Goal: Task Accomplishment & Management: Use online tool/utility

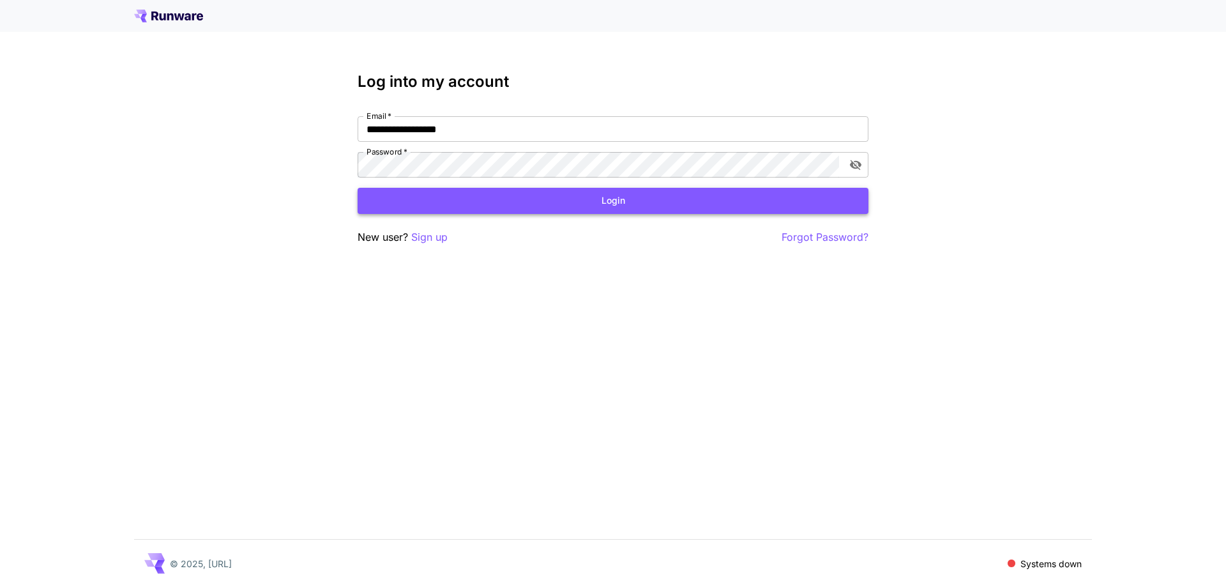
click at [594, 199] on button "Login" at bounding box center [613, 201] width 511 height 26
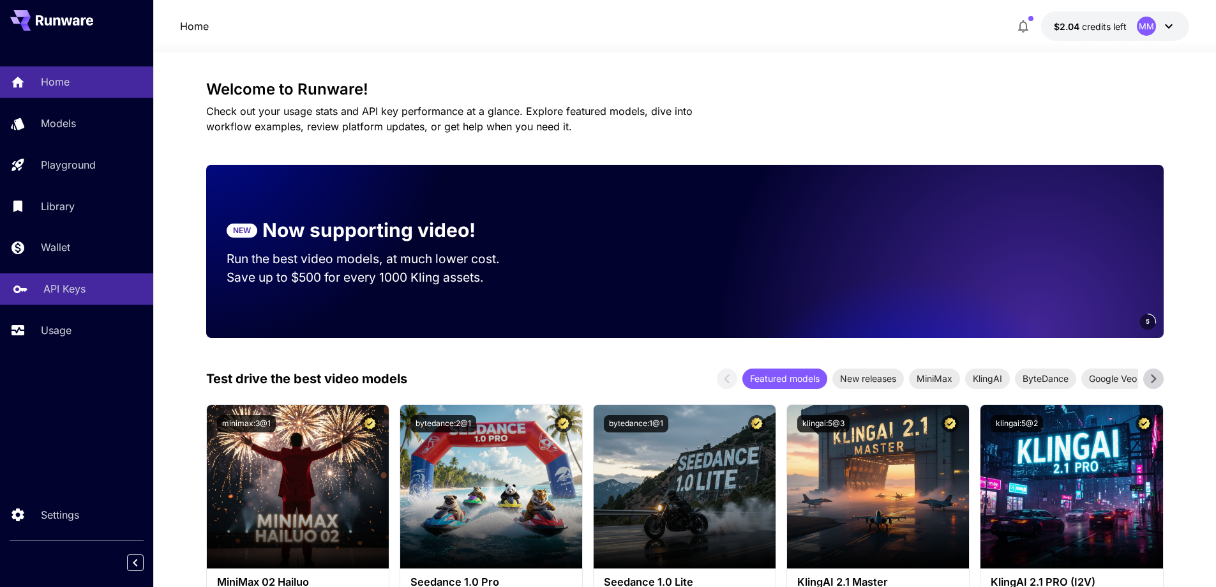
click at [112, 285] on div "API Keys" at bounding box center [93, 288] width 100 height 15
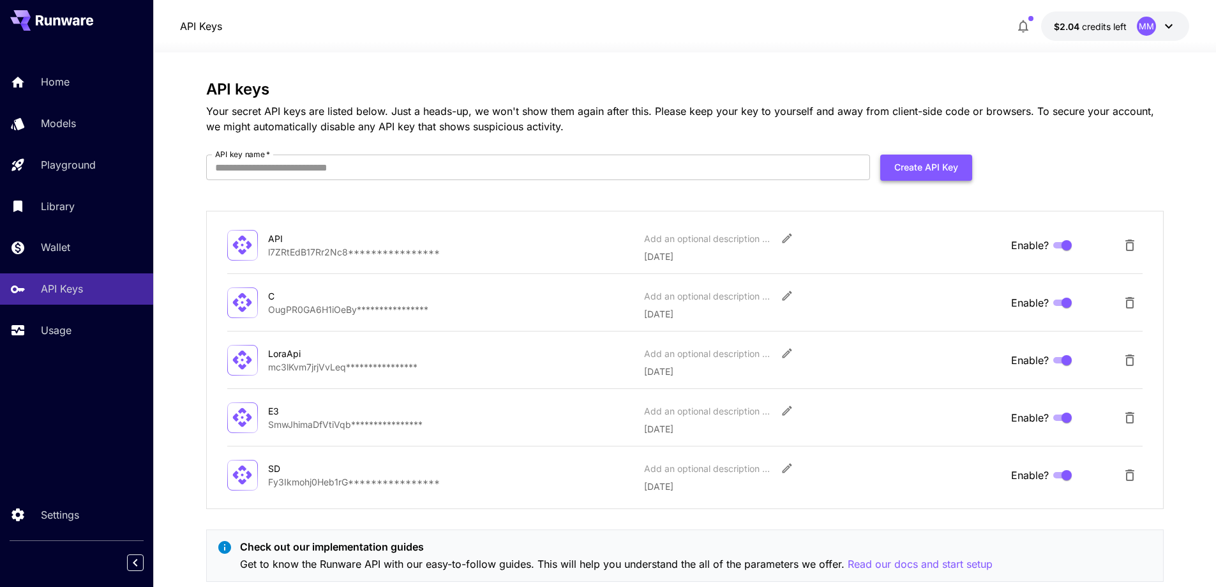
click at [900, 160] on button "Create API Key" at bounding box center [926, 168] width 92 height 26
click at [686, 162] on input "API key name   *" at bounding box center [538, 168] width 664 height 26
type input "*****"
click at [924, 165] on button "Create API Key" at bounding box center [926, 168] width 92 height 26
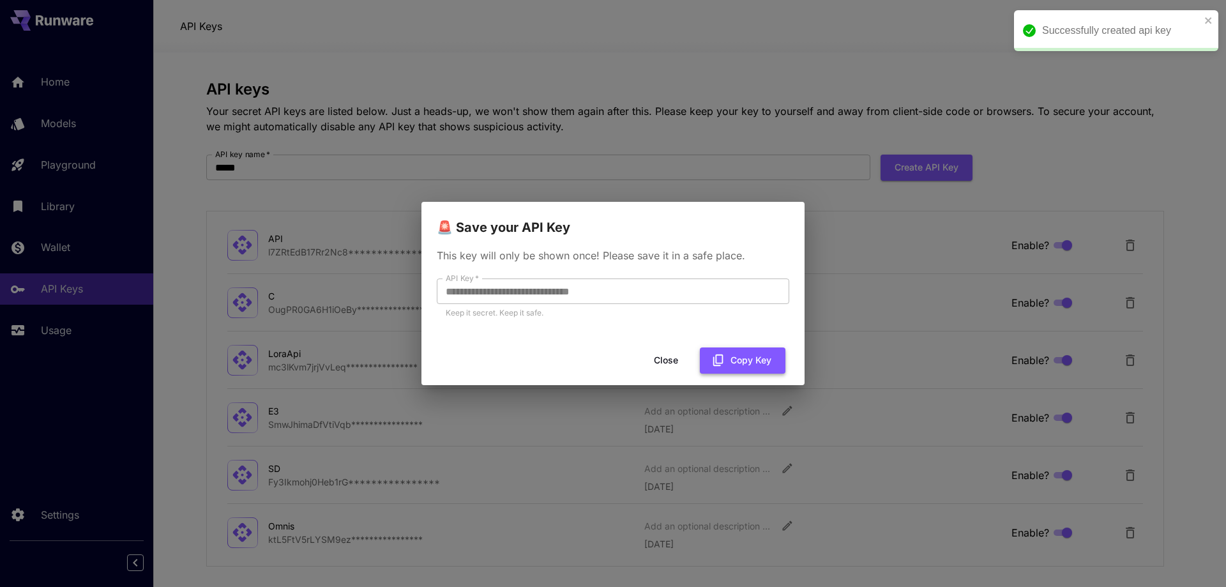
click at [738, 353] on button "Copy Key" at bounding box center [743, 360] width 86 height 26
click at [882, 146] on div "**********" at bounding box center [613, 293] width 1226 height 587
click at [680, 360] on button "Close" at bounding box center [675, 360] width 57 height 26
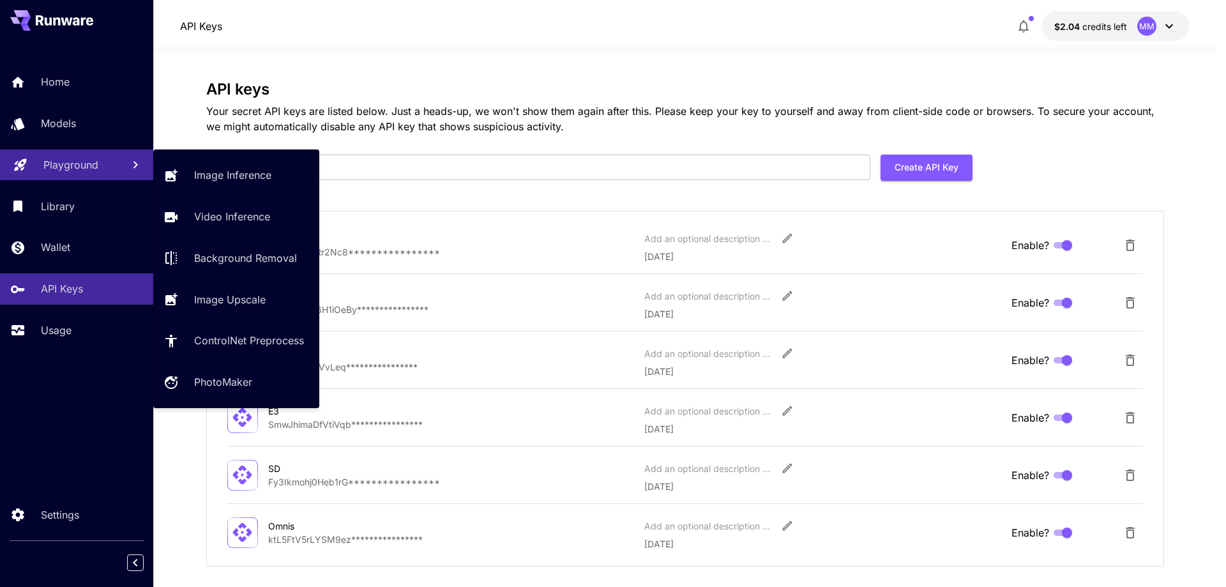
click at [77, 154] on link "Playground" at bounding box center [76, 164] width 153 height 31
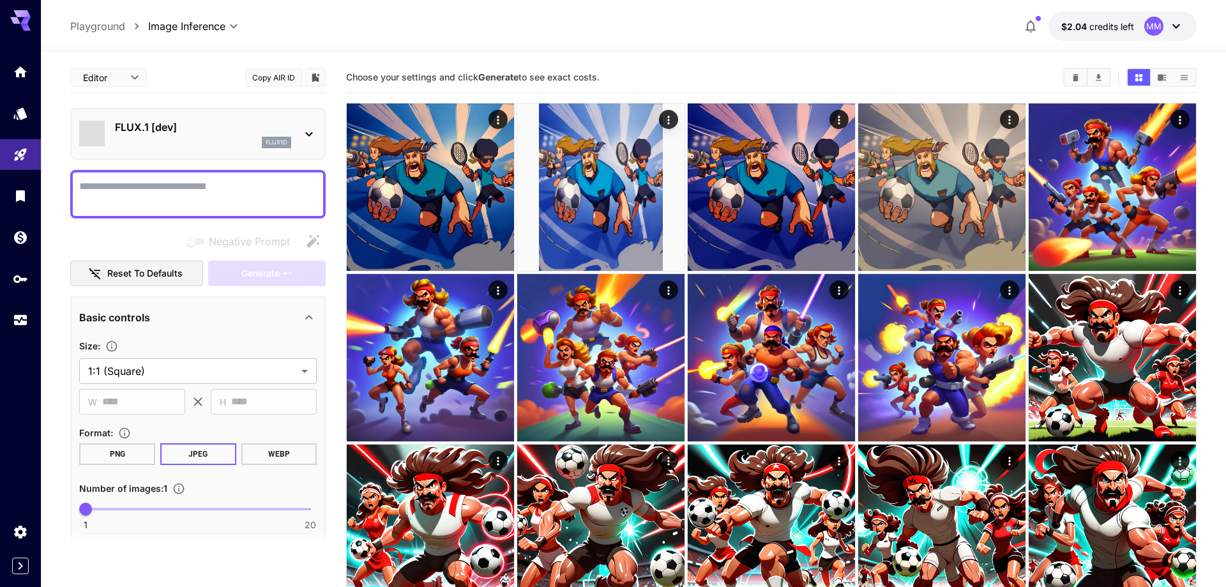
type input "**********"
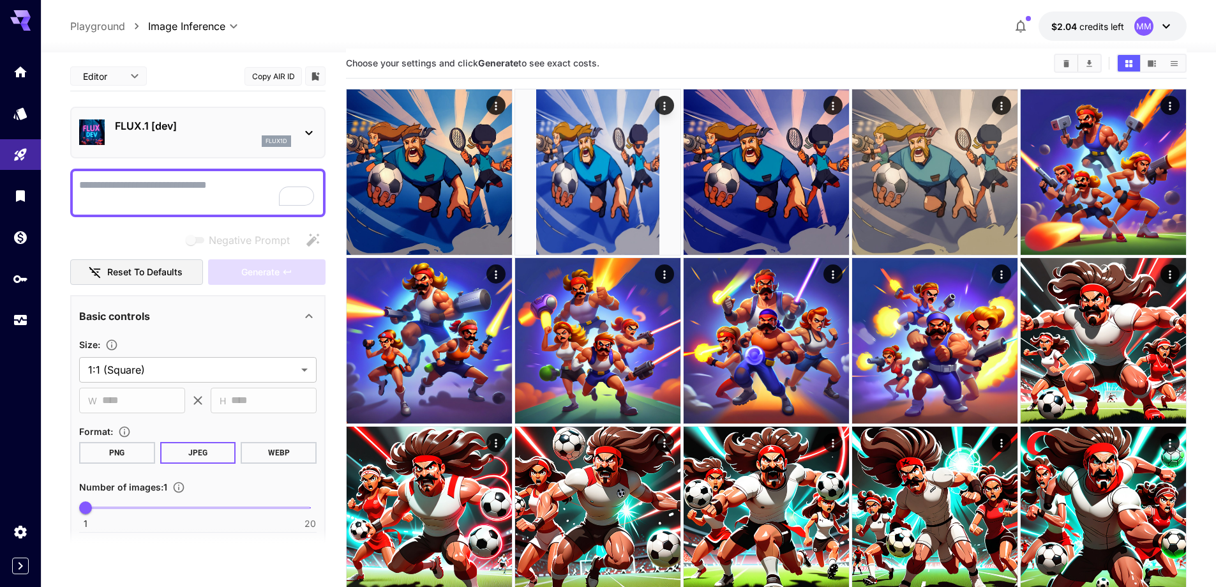
click at [128, 126] on p "FLUX.1 [dev]" at bounding box center [203, 125] width 176 height 15
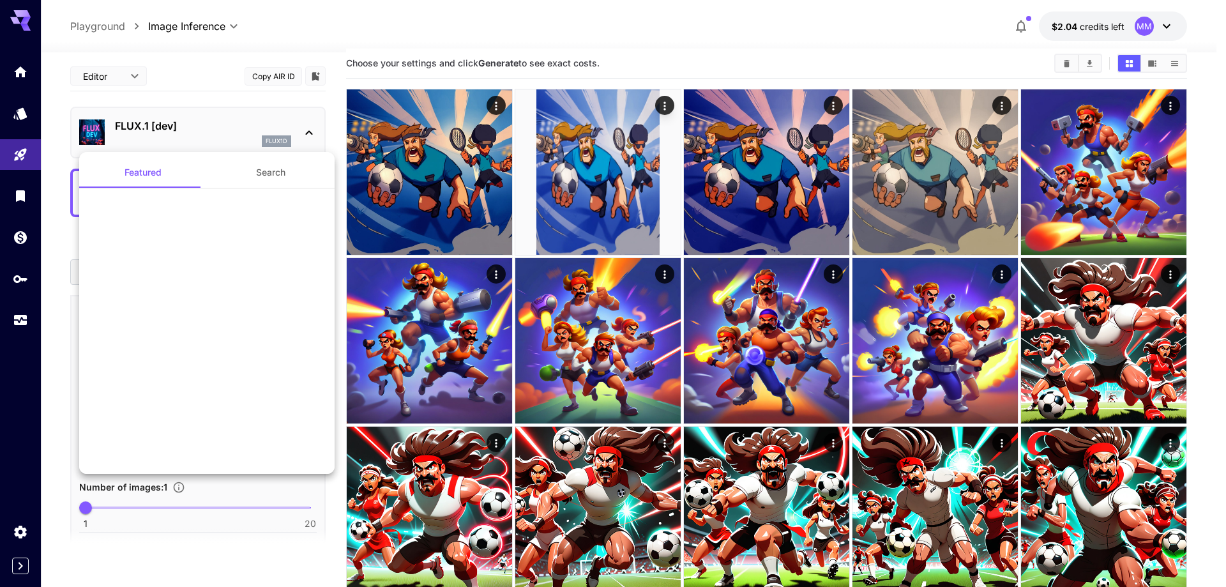
click at [128, 126] on div at bounding box center [613, 293] width 1226 height 587
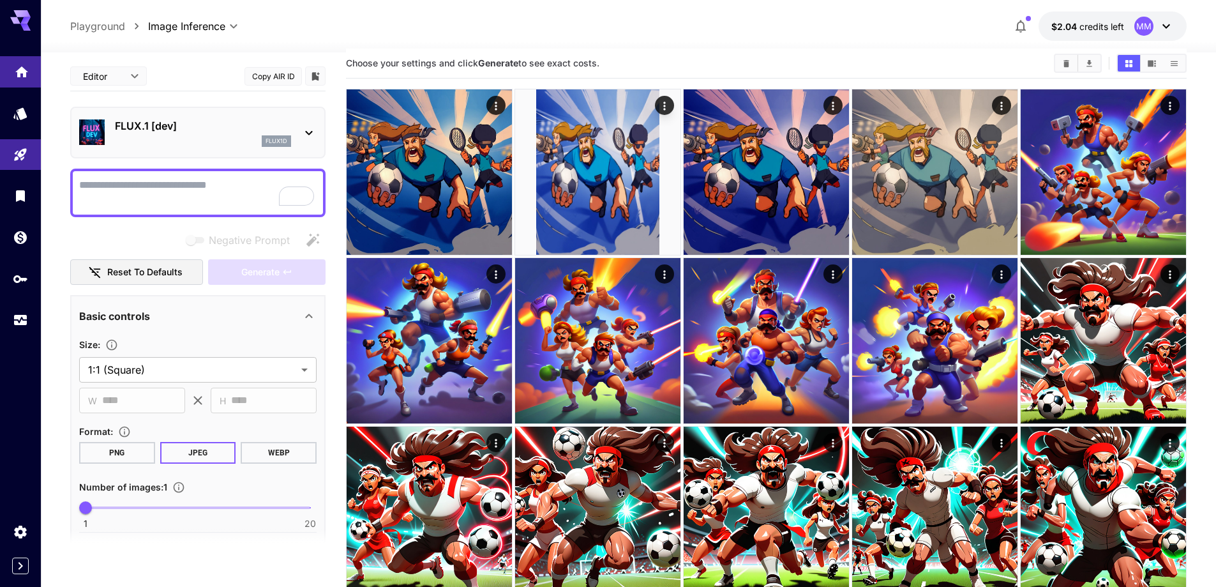
click at [32, 75] on link at bounding box center [20, 71] width 41 height 31
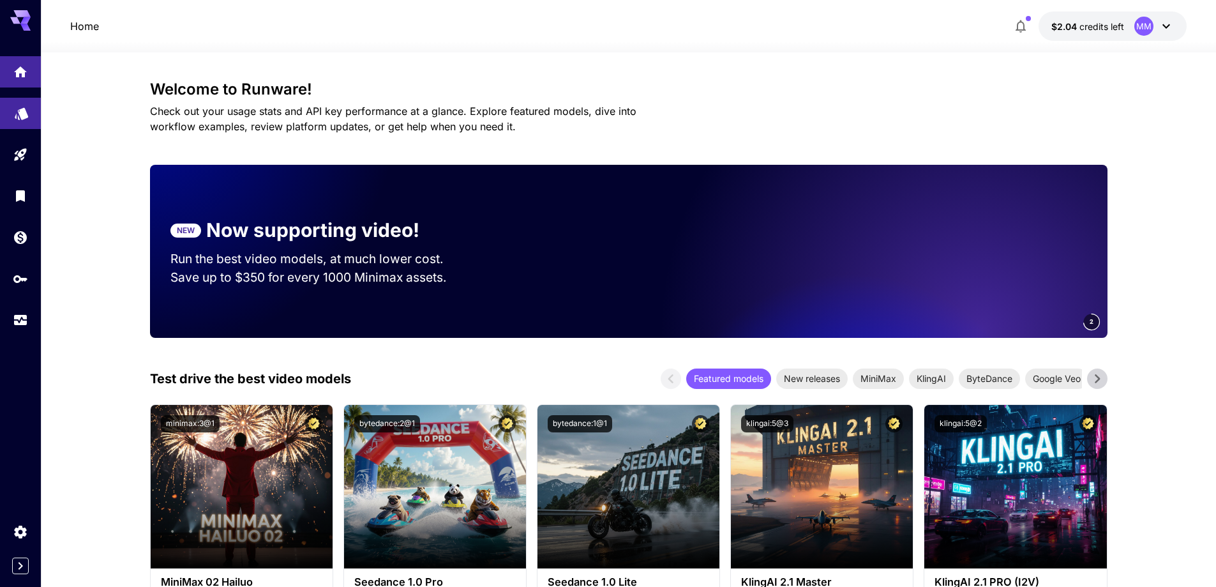
click at [17, 102] on link at bounding box center [20, 113] width 41 height 31
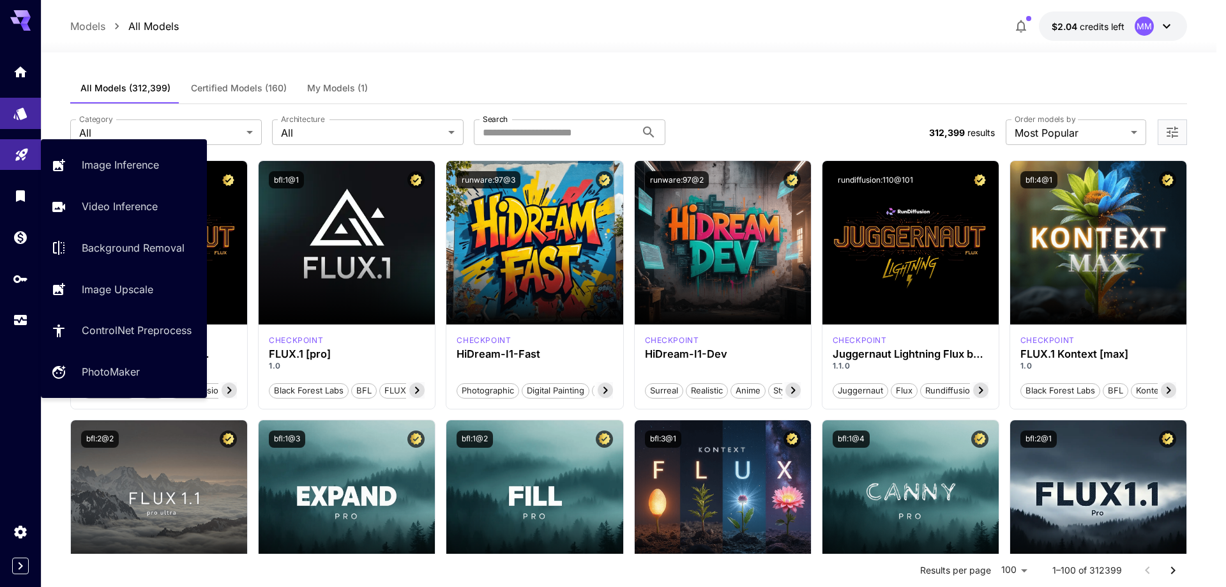
click at [10, 147] on link at bounding box center [20, 154] width 41 height 31
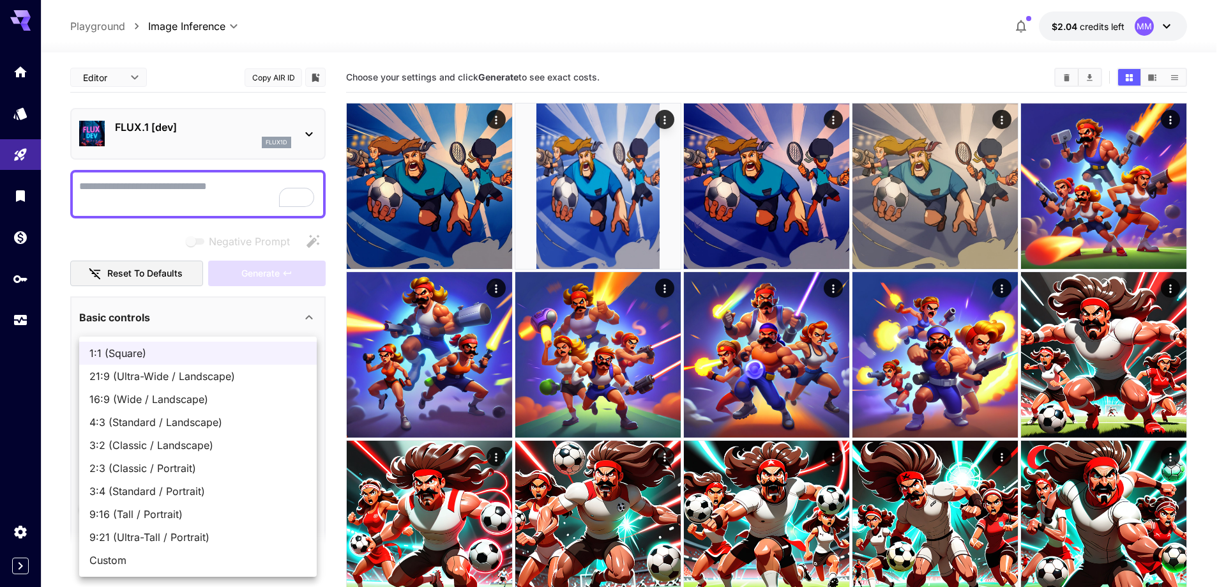
click at [140, 312] on div at bounding box center [613, 293] width 1226 height 587
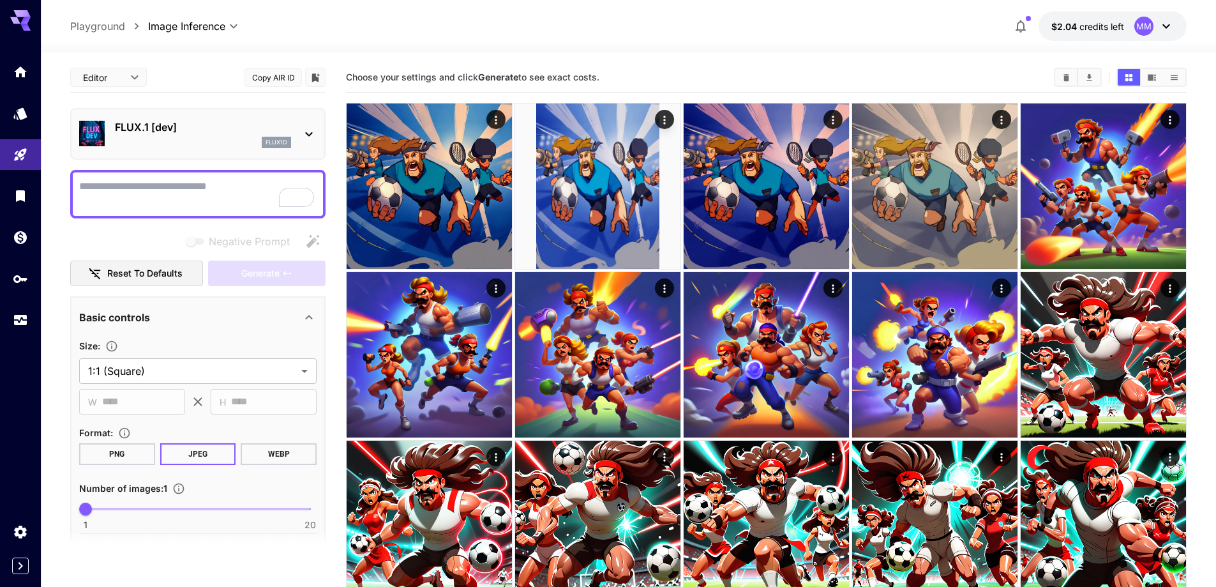
click at [162, 316] on div "Basic controls" at bounding box center [190, 317] width 222 height 15
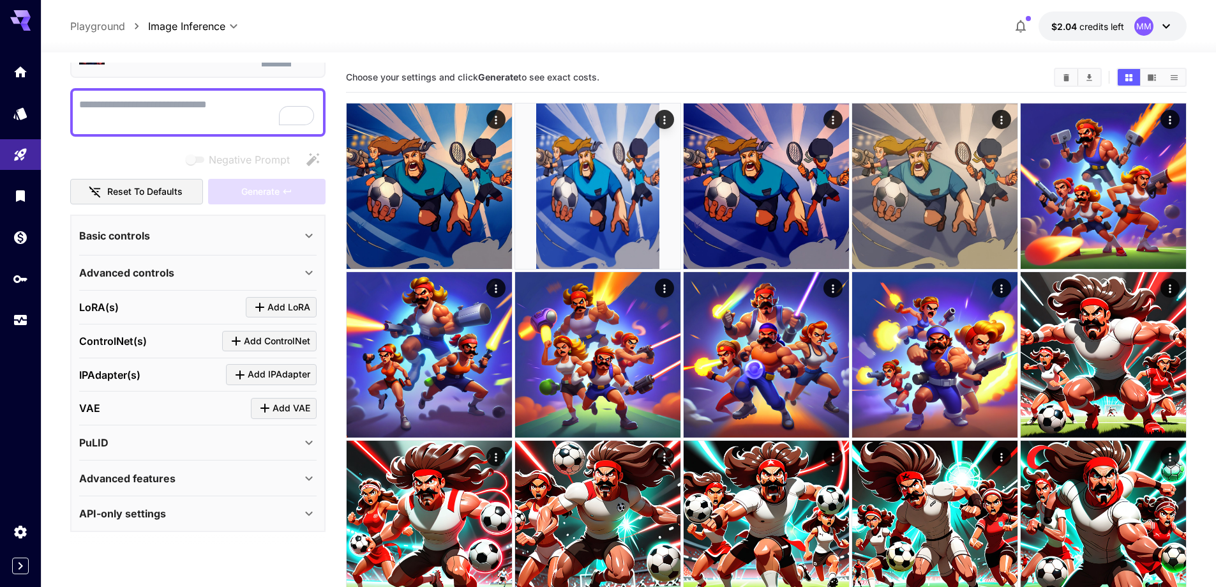
scroll to position [84, 0]
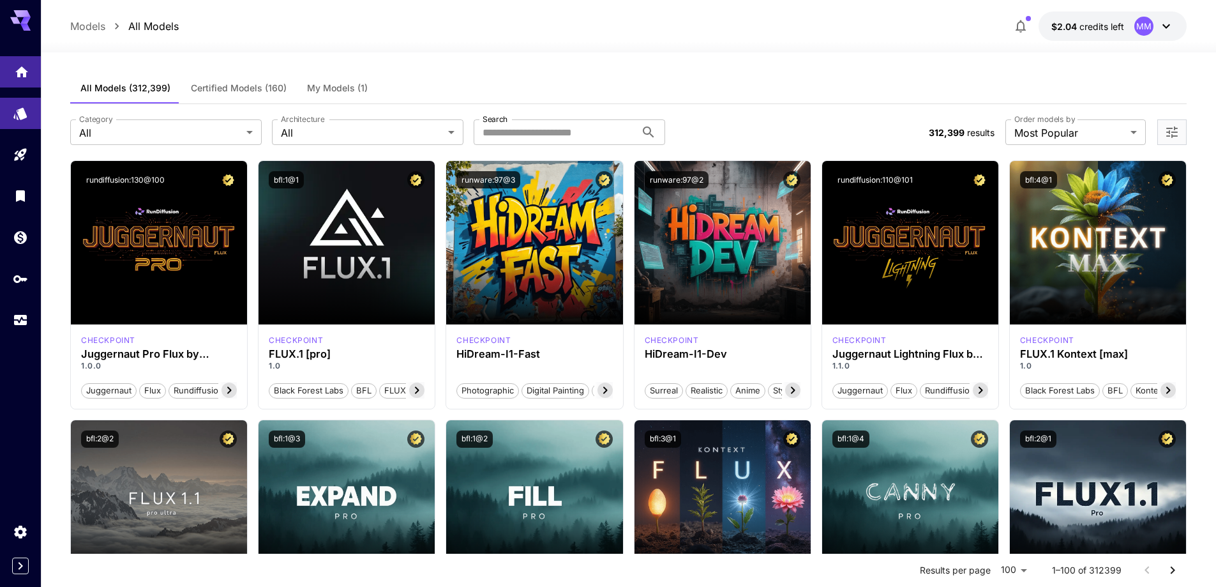
click at [35, 68] on link at bounding box center [20, 71] width 41 height 31
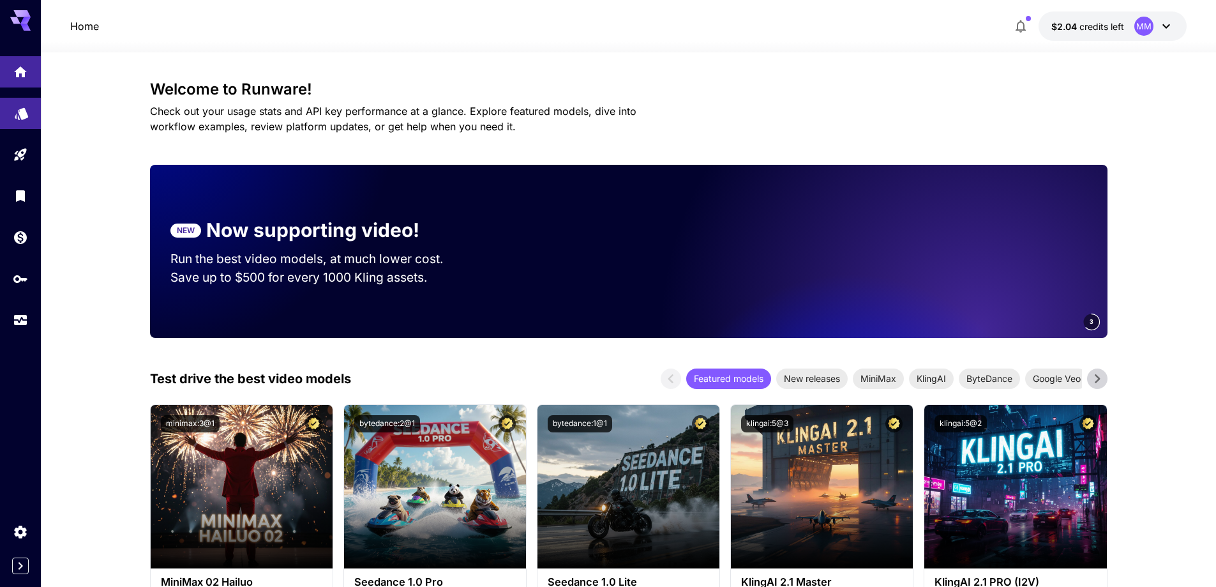
click at [28, 105] on icon "Models" at bounding box center [21, 112] width 15 height 15
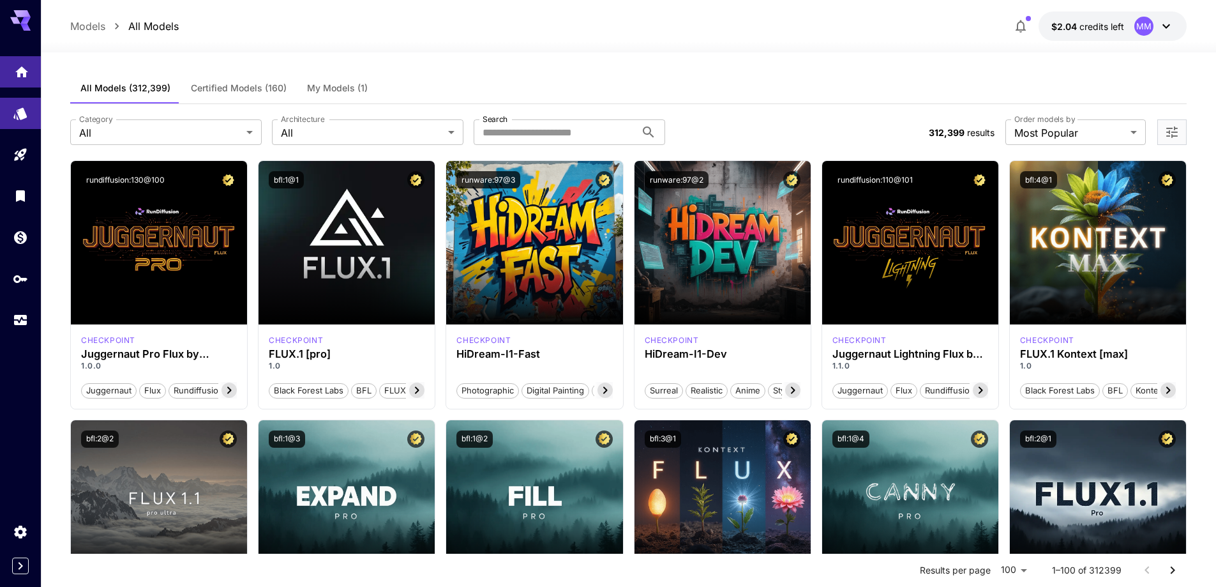
click at [17, 76] on icon "Home" at bounding box center [21, 68] width 15 height 15
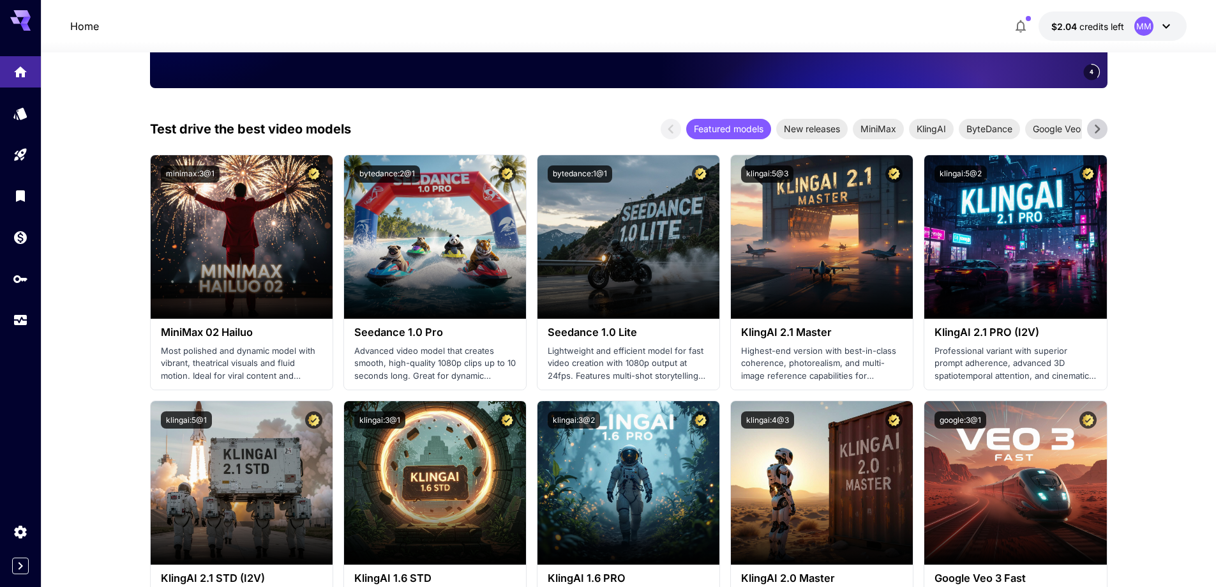
scroll to position [251, 0]
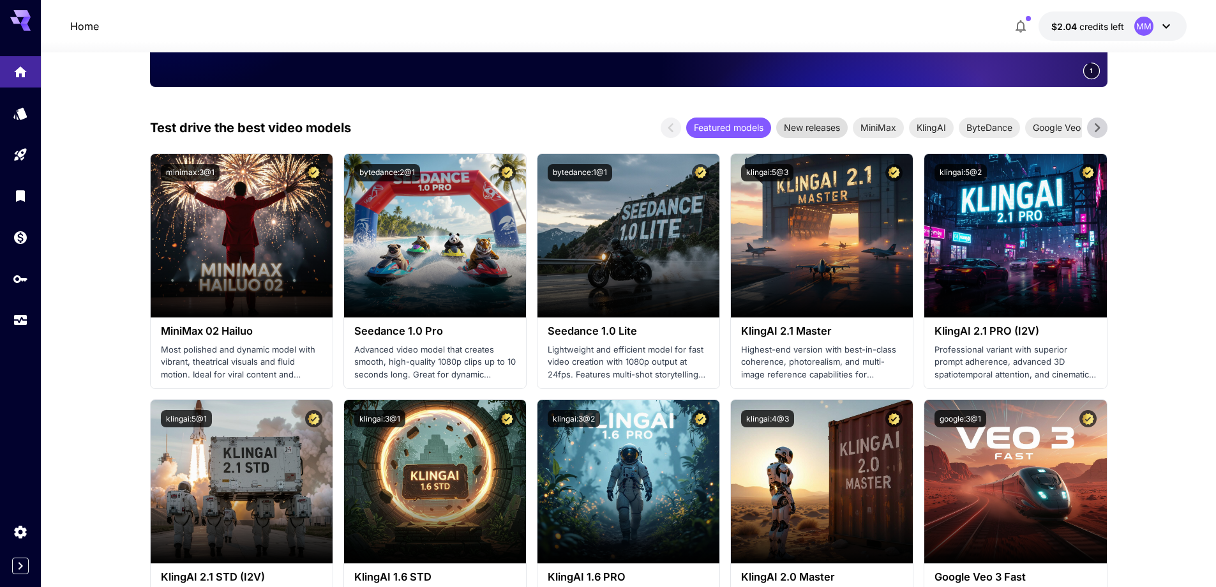
click at [819, 121] on span "New releases" at bounding box center [812, 127] width 72 height 13
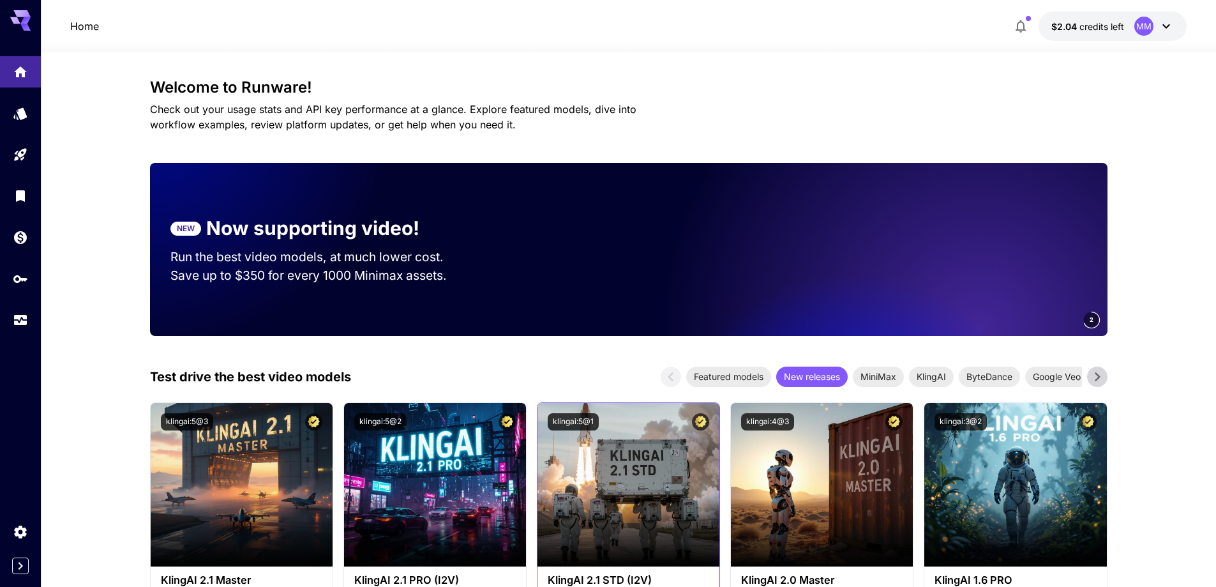
scroll to position [0, 0]
